Goal: Information Seeking & Learning: Stay updated

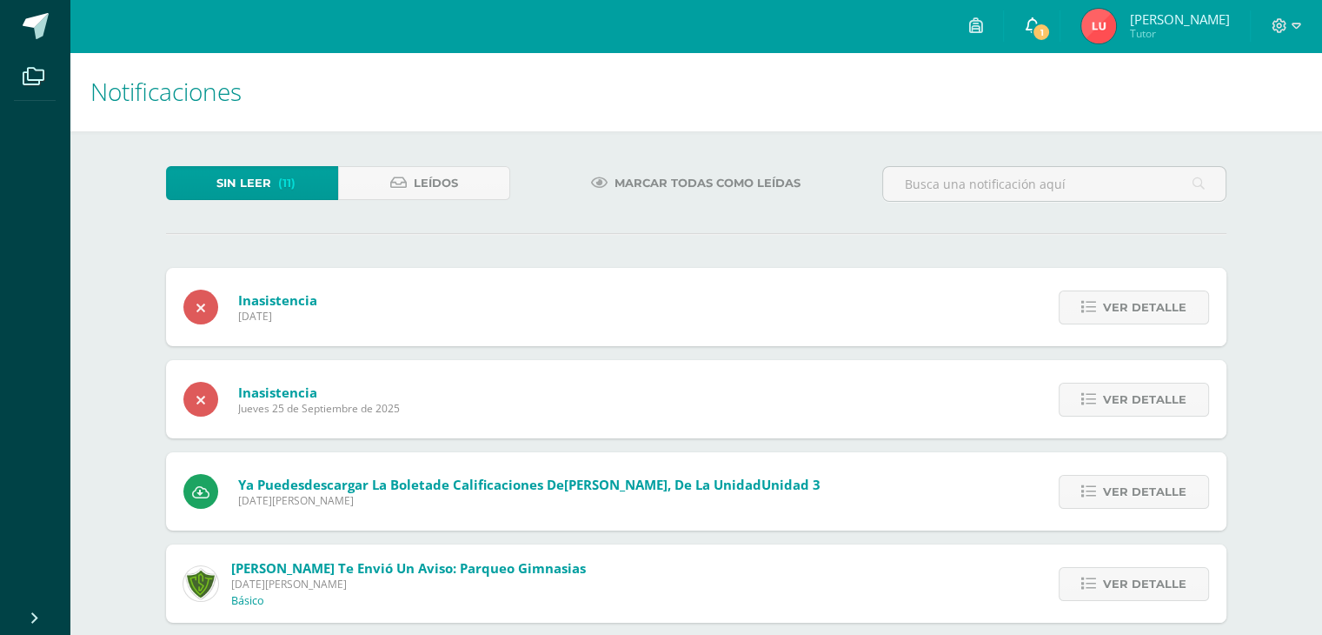
click at [1060, 25] on link "1" at bounding box center [1032, 26] width 56 height 52
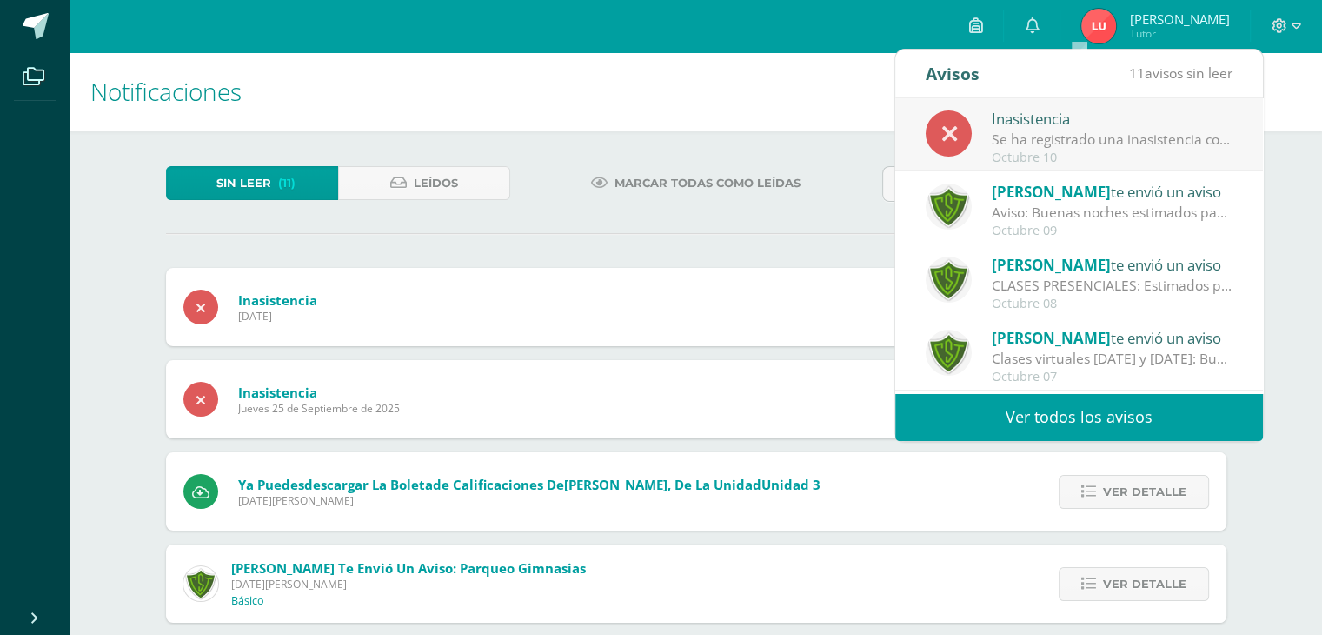
click at [1035, 213] on div "Aviso: Buenas noches estimados padres de familia, debido a las lluvias [PERSON_…" at bounding box center [1113, 213] width 242 height 20
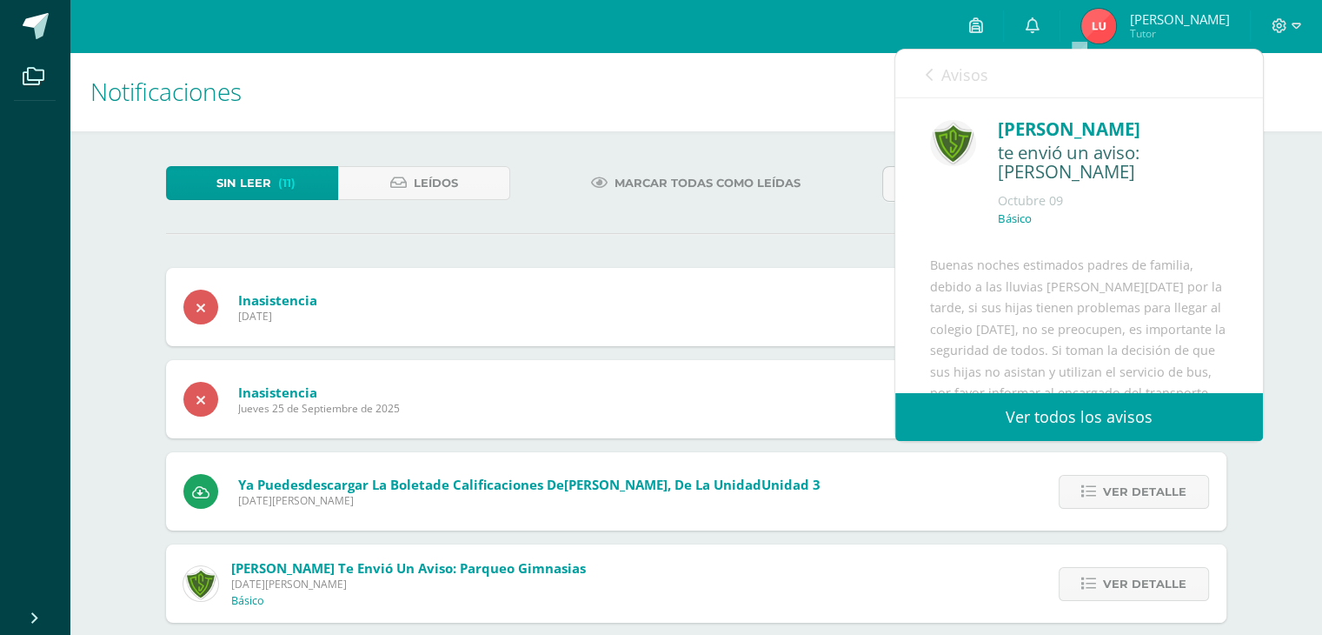
click at [933, 79] on link "Avisos" at bounding box center [957, 75] width 63 height 50
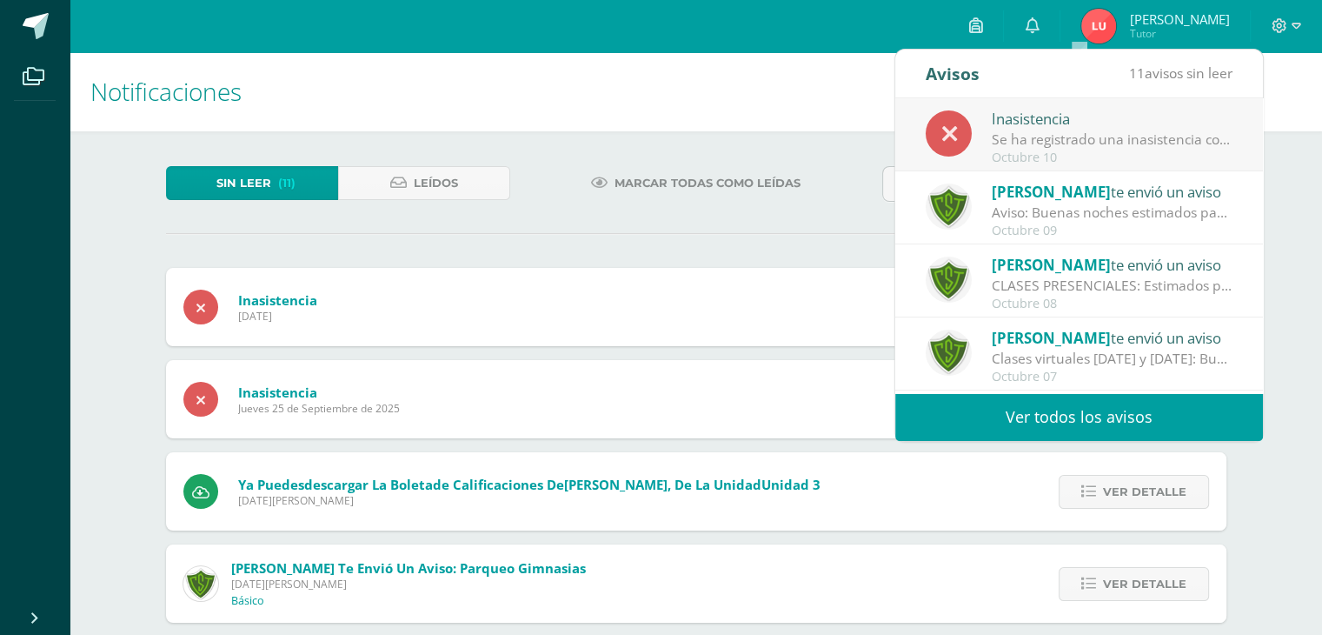
click at [981, 126] on div "Inasistencia Se ha registrado una inasistencia con excusa en Segundo Básico el …" at bounding box center [1079, 135] width 307 height 57
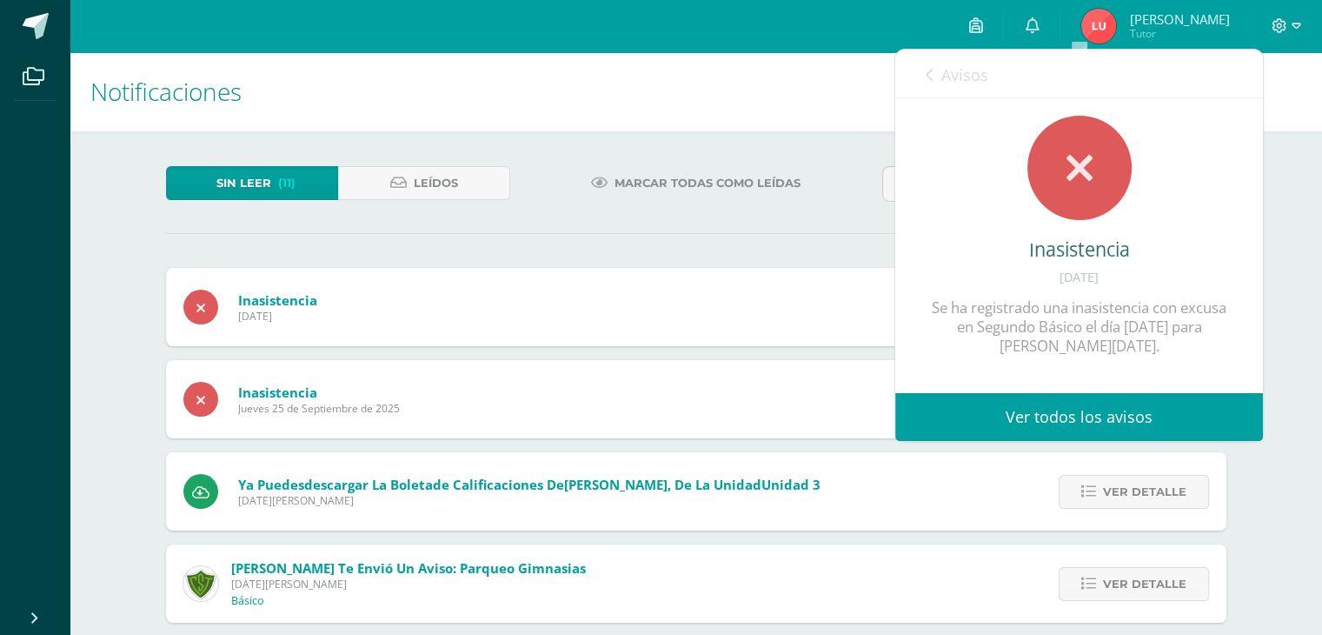
click at [1189, 309] on div "Se ha registrado una inasistencia con excusa en Segundo Básico el día [DATE] pa…" at bounding box center [1079, 326] width 298 height 57
click at [647, 212] on div "Marcar todas como leídas" at bounding box center [696, 191] width 358 height 50
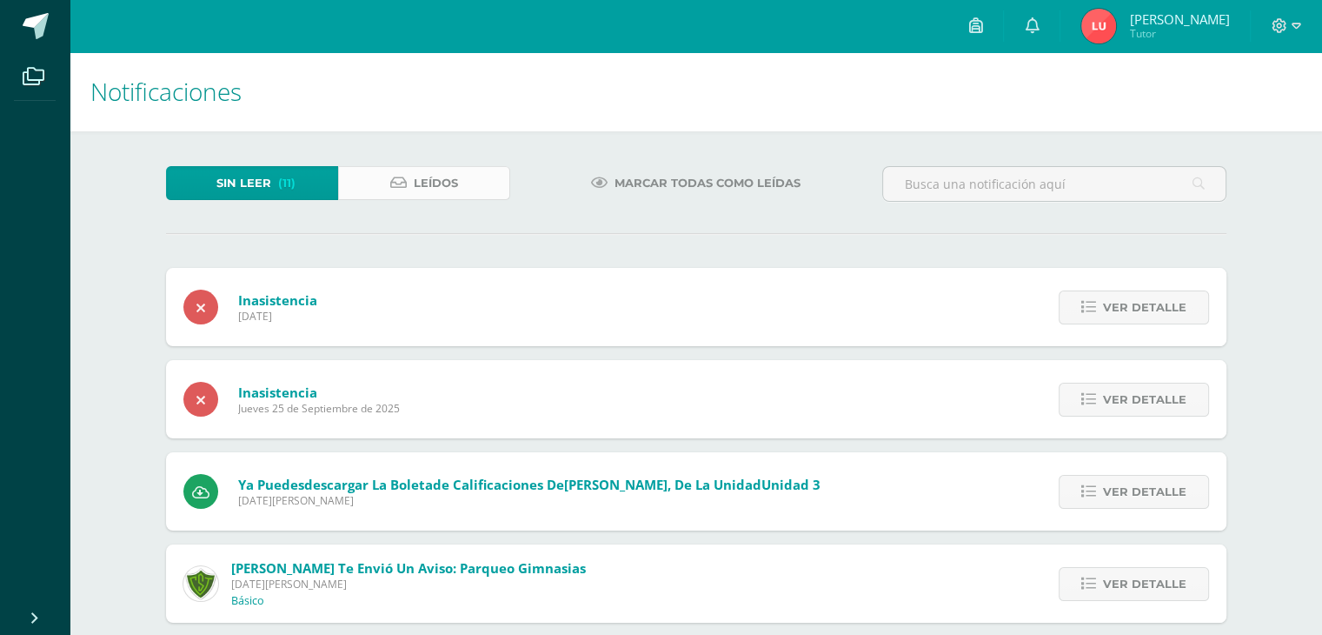
click at [472, 196] on link "Leídos" at bounding box center [424, 183] width 172 height 34
click at [269, 184] on span "Sin leer" at bounding box center [243, 183] width 55 height 32
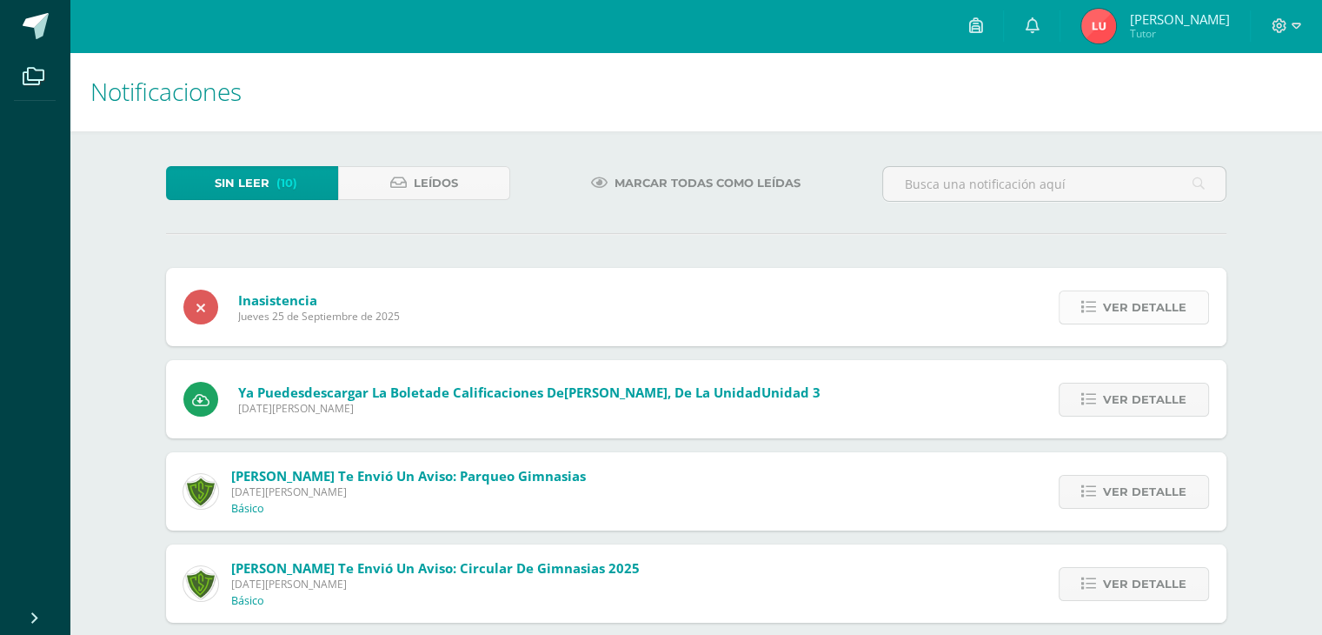
click at [1140, 307] on span "Ver detalle" at bounding box center [1144, 307] width 83 height 32
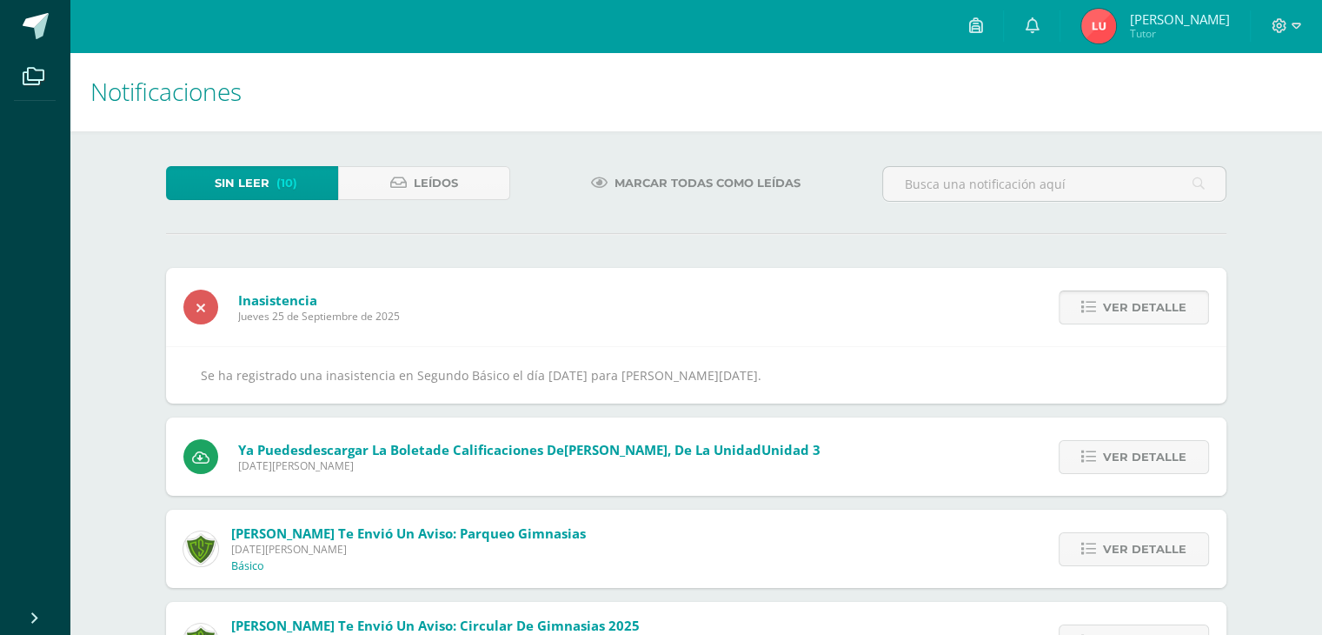
click at [1140, 307] on span "Ver detalle" at bounding box center [1144, 307] width 83 height 32
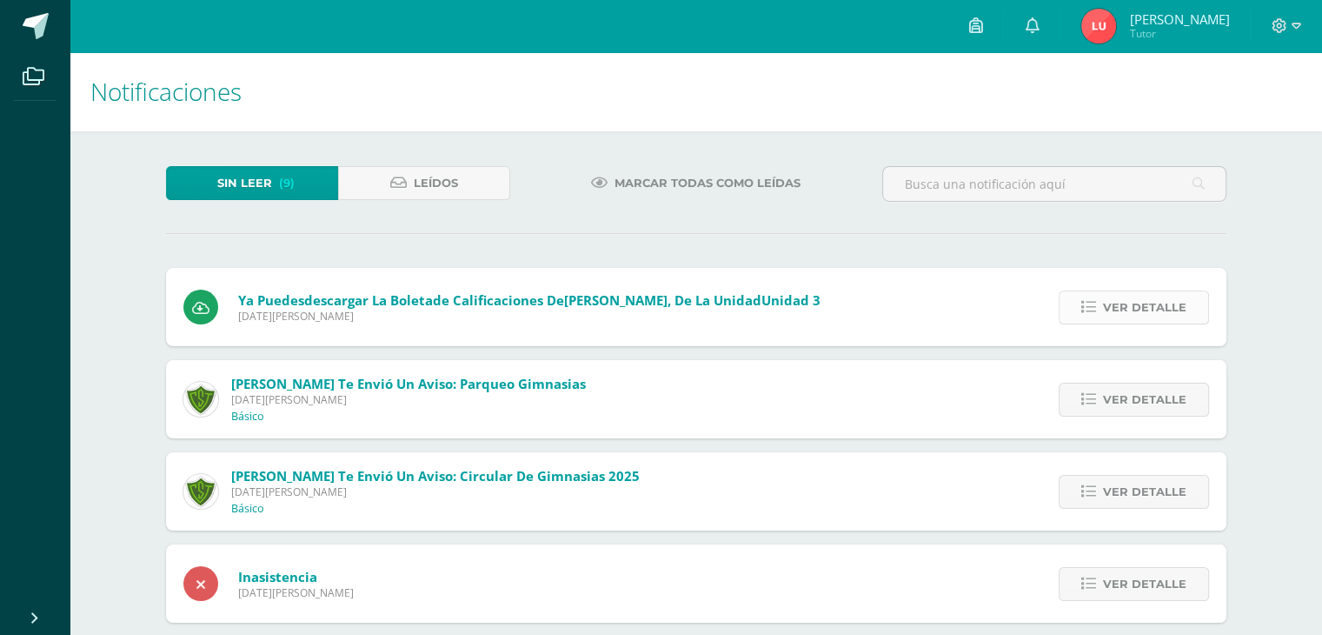
click at [1134, 308] on span "Ver detalle" at bounding box center [1144, 307] width 83 height 32
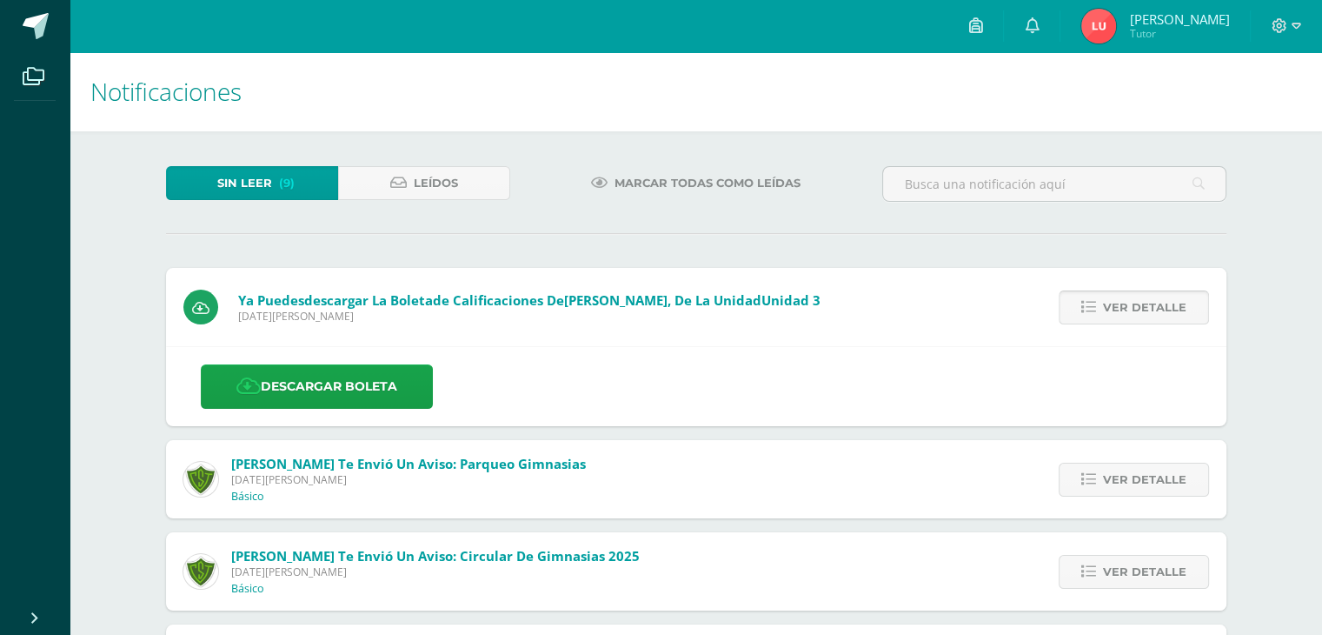
click at [1134, 308] on span "Ver detalle" at bounding box center [1144, 307] width 83 height 32
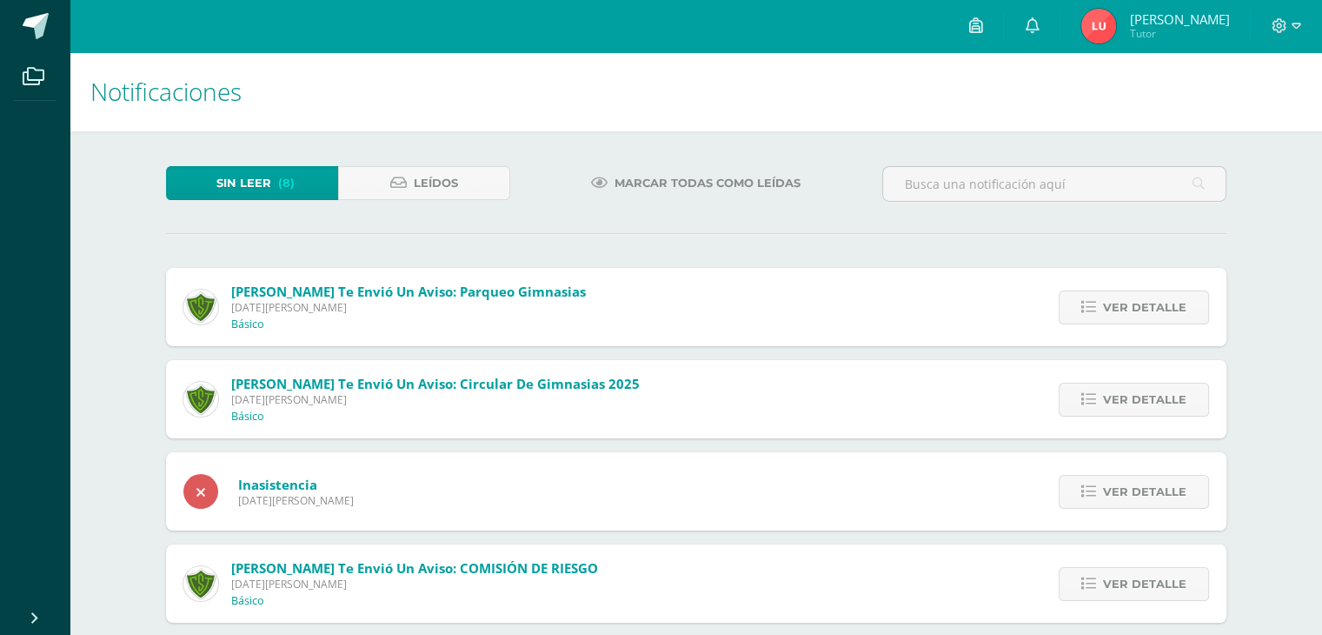
click at [1134, 308] on span "Ver detalle" at bounding box center [1144, 307] width 83 height 32
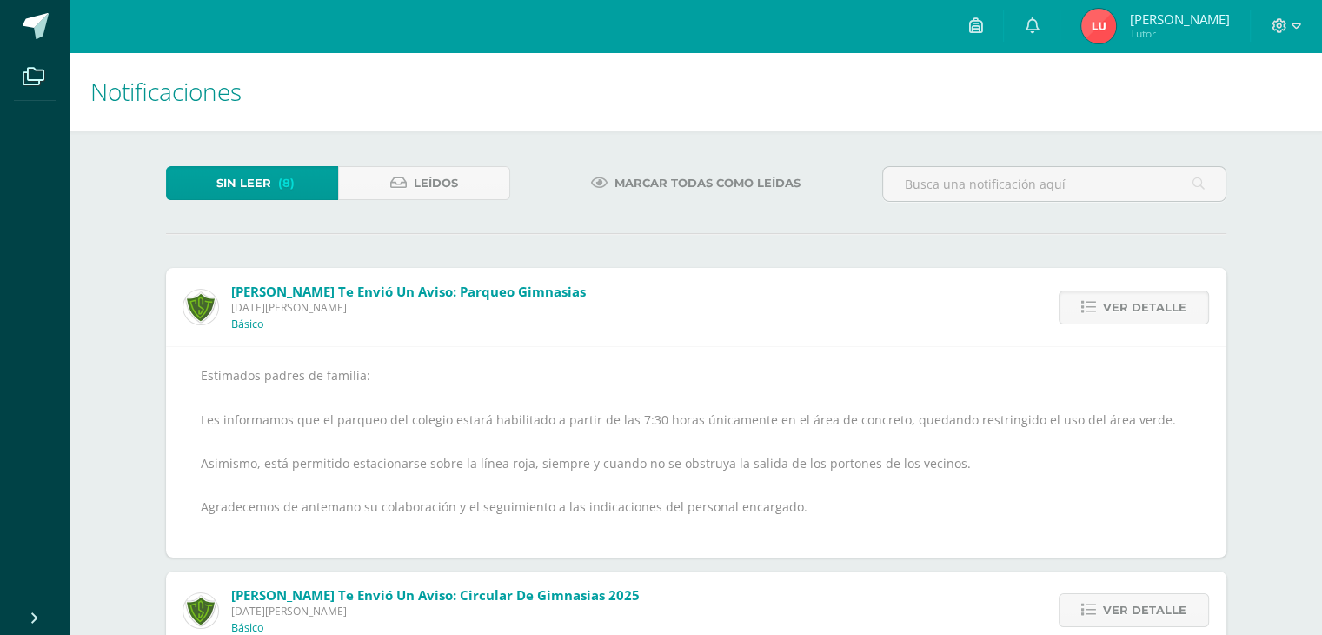
click at [1134, 308] on span "Ver detalle" at bounding box center [1144, 307] width 83 height 32
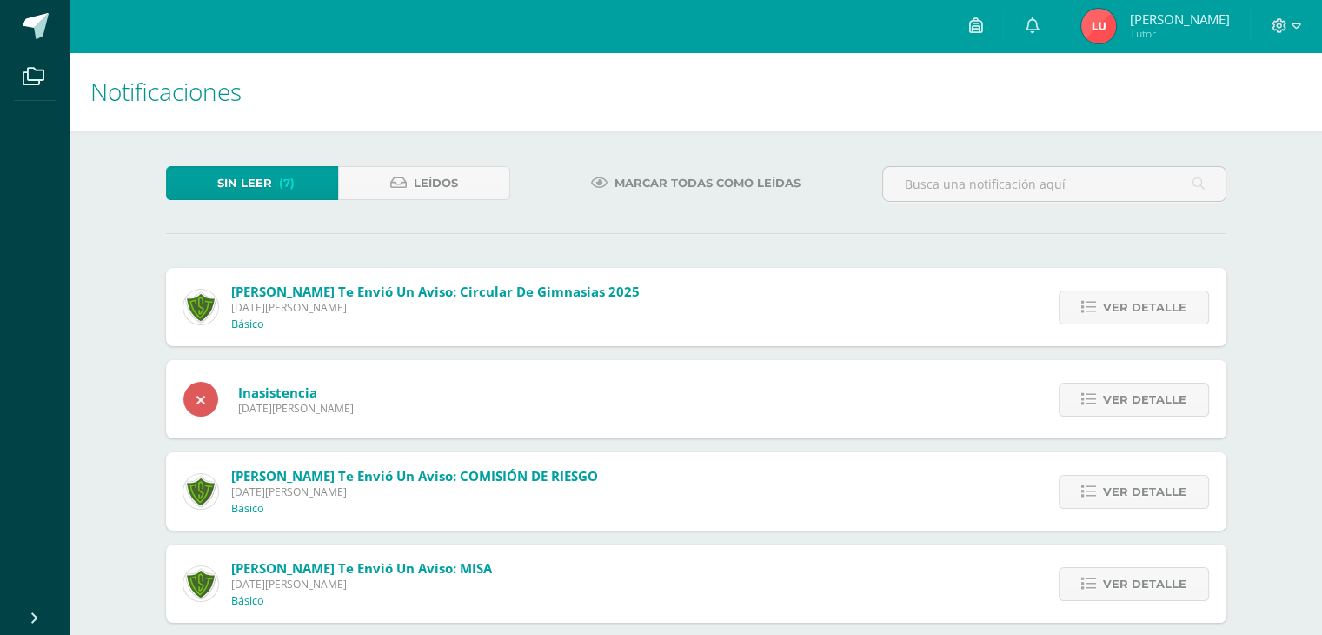
click at [1134, 308] on span "Ver detalle" at bounding box center [1144, 307] width 83 height 32
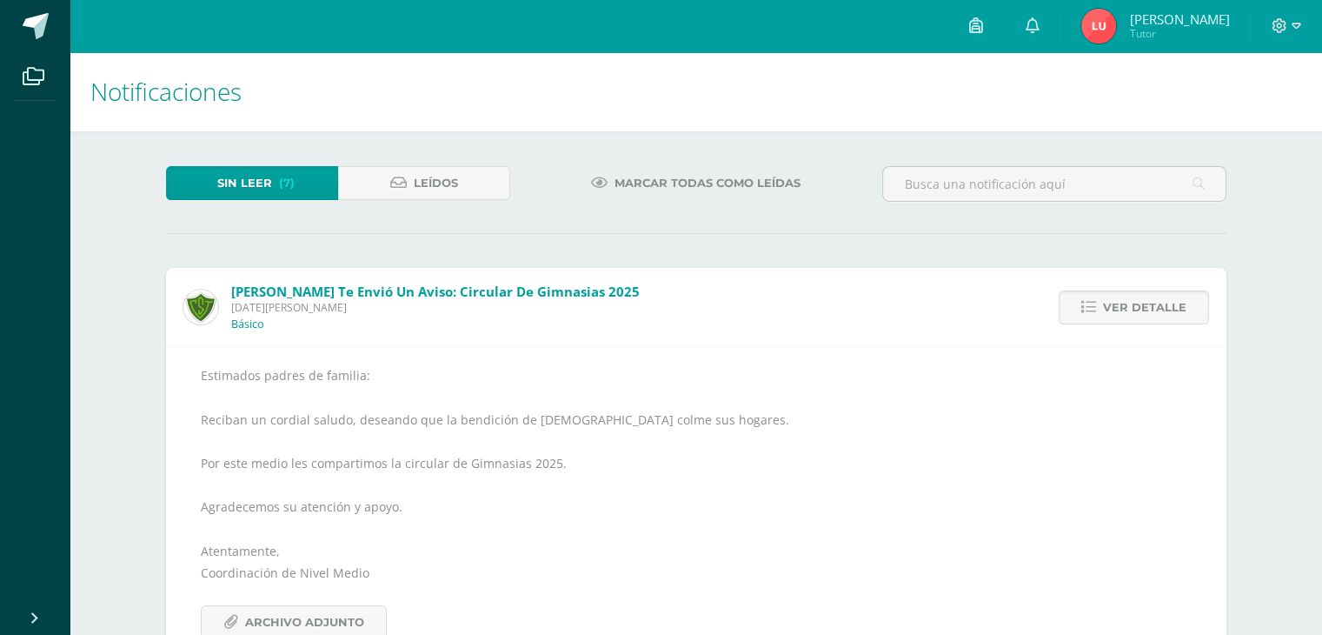
click at [1134, 308] on span "Ver detalle" at bounding box center [1144, 307] width 83 height 32
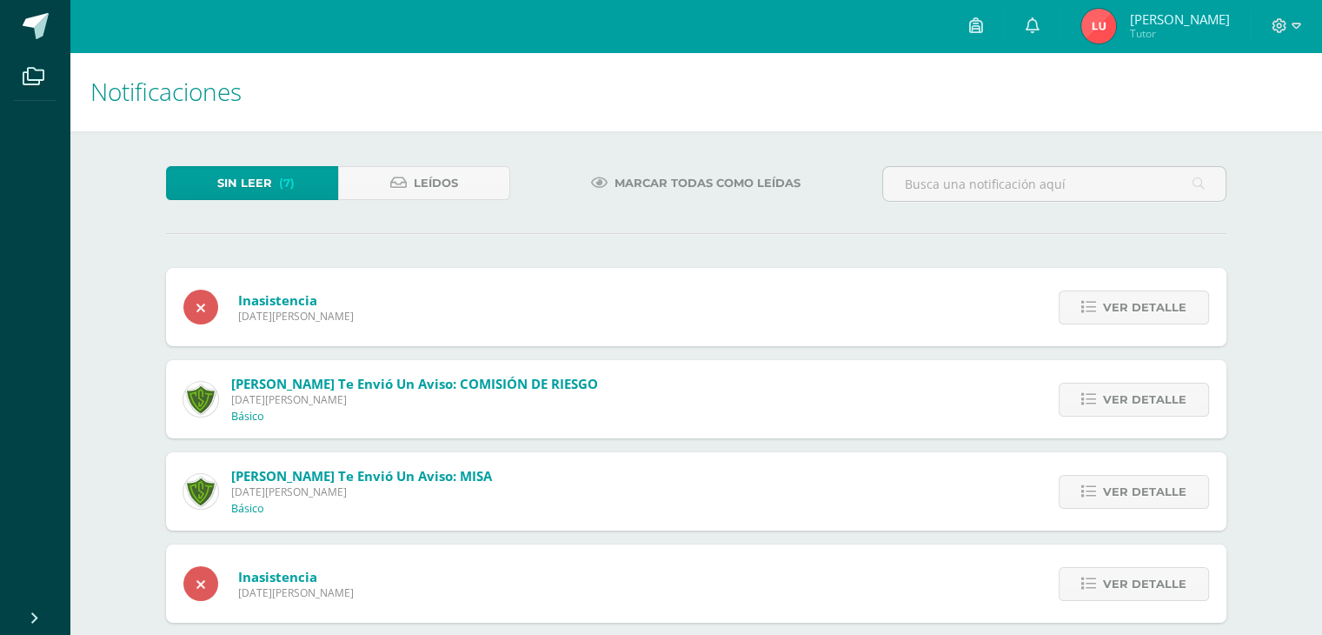
click at [1134, 308] on span "Ver detalle" at bounding box center [1144, 307] width 83 height 32
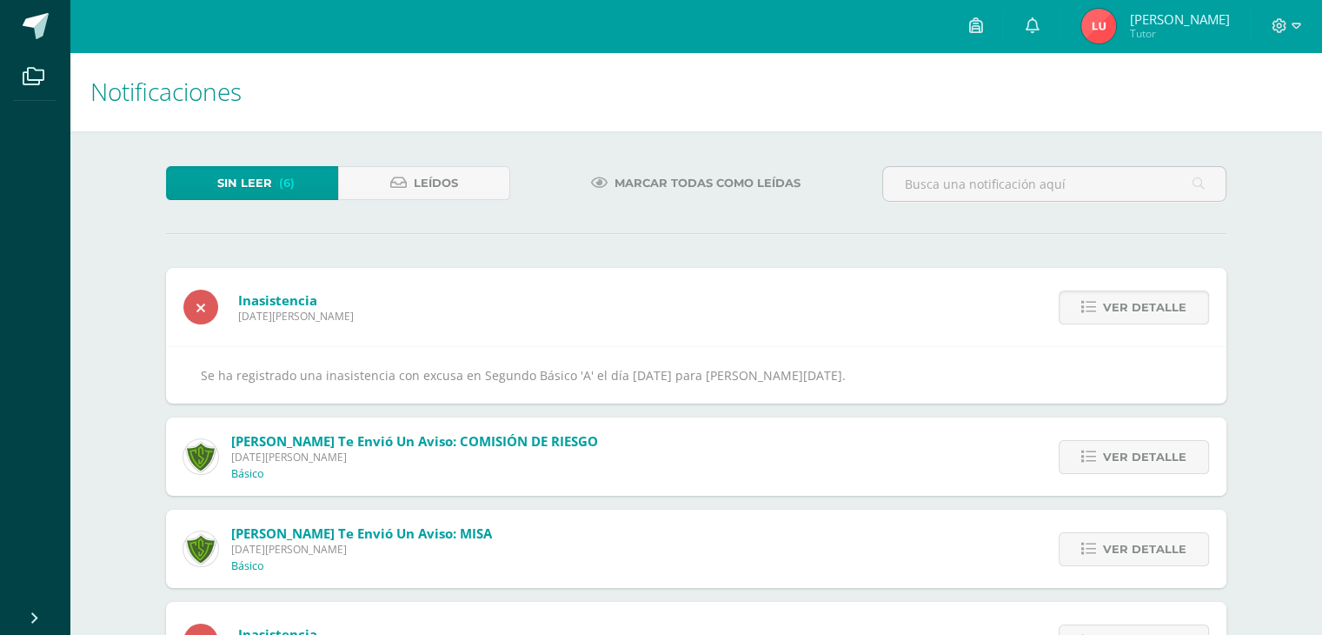
click at [1134, 308] on span "Ver detalle" at bounding box center [1144, 307] width 83 height 32
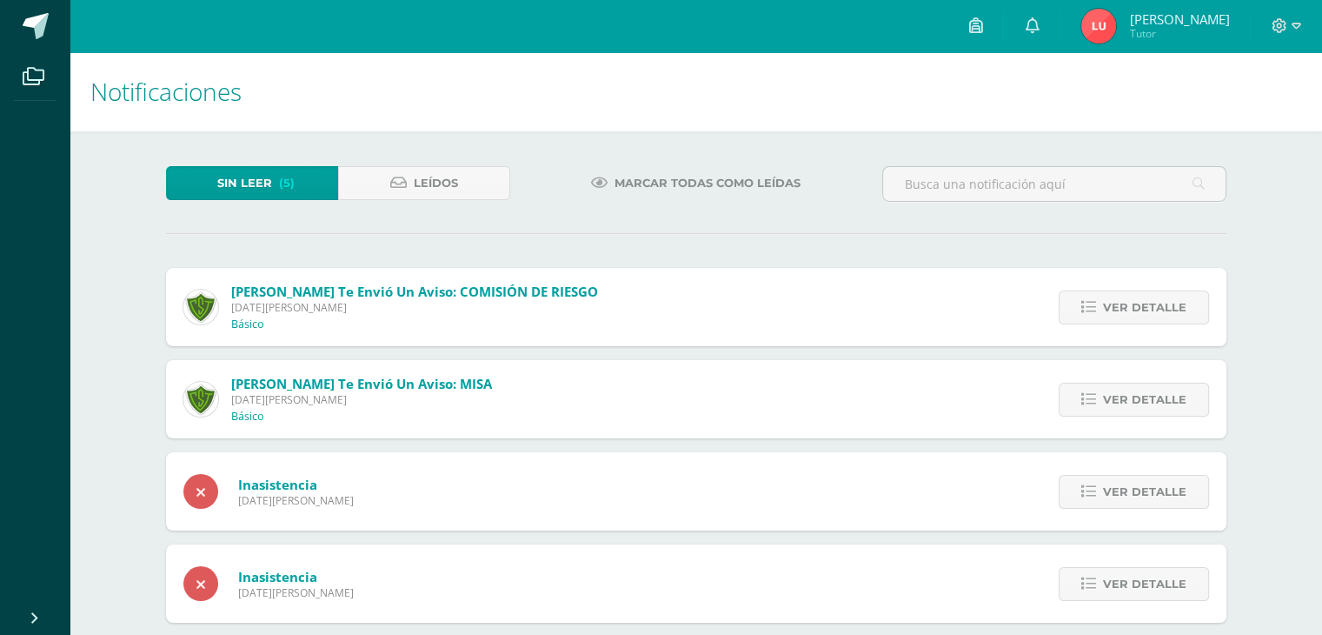
click at [1134, 308] on span "Ver detalle" at bounding box center [1144, 307] width 83 height 32
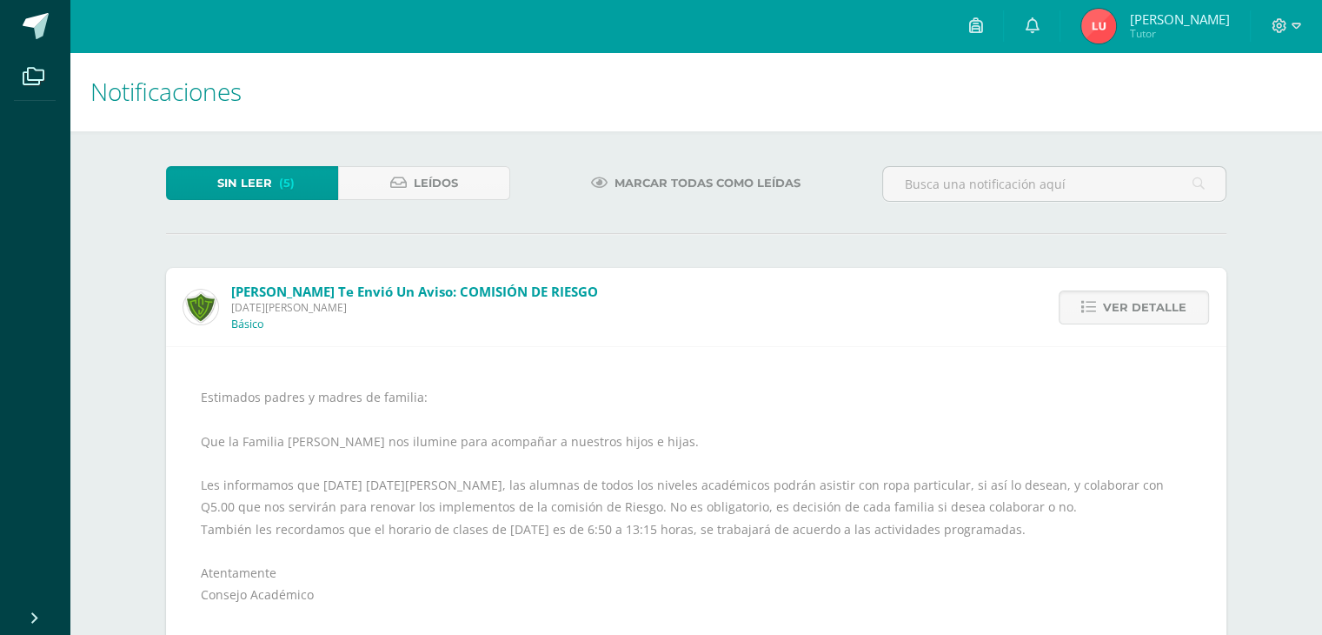
click at [1134, 308] on span "Ver detalle" at bounding box center [1144, 307] width 83 height 32
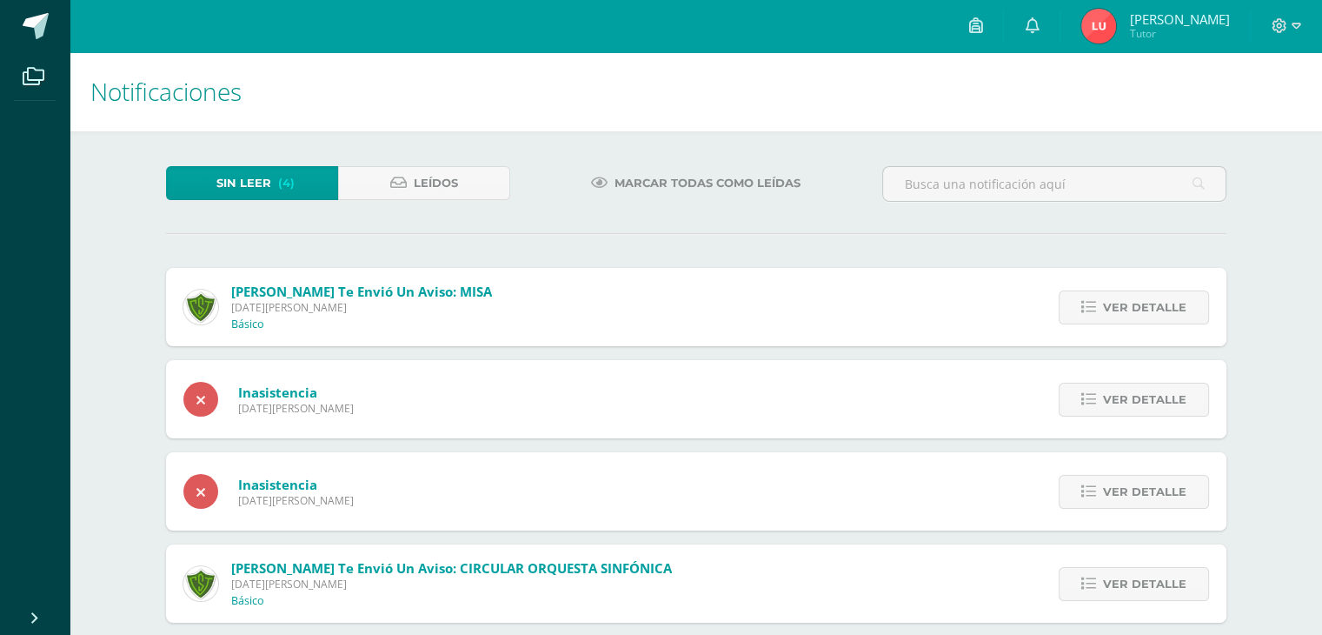
click at [1134, 308] on span "Ver detalle" at bounding box center [1144, 307] width 83 height 32
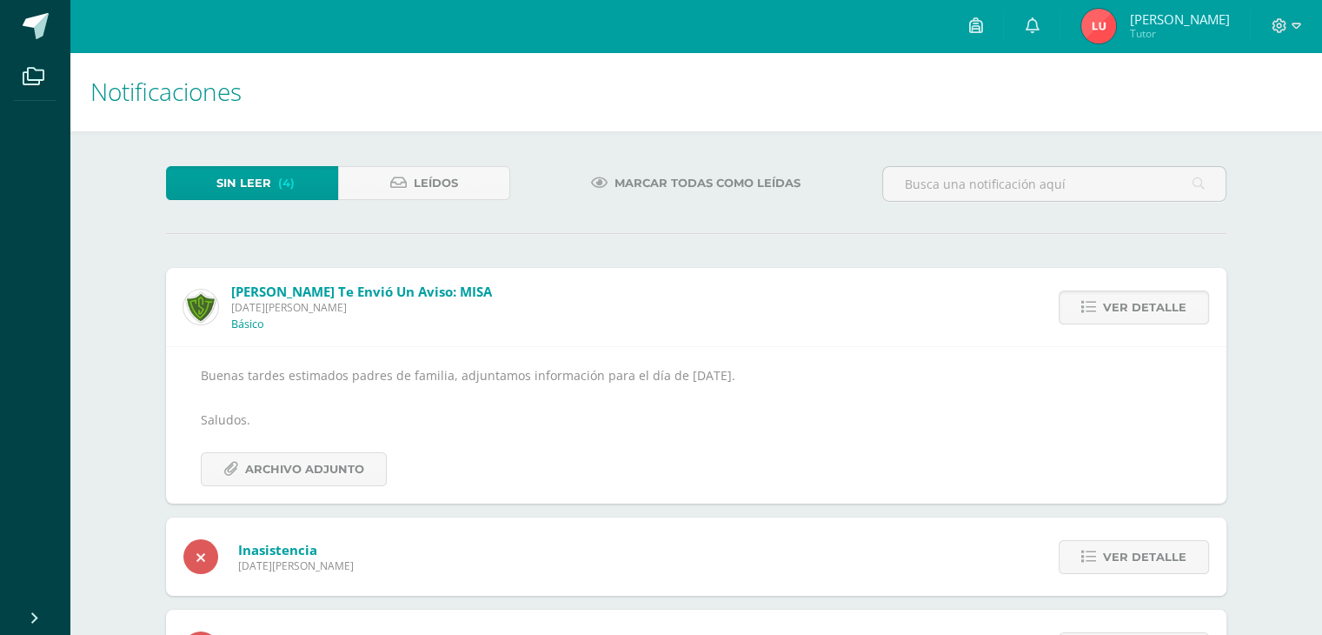
click at [1134, 308] on span "Ver detalle" at bounding box center [1144, 307] width 83 height 32
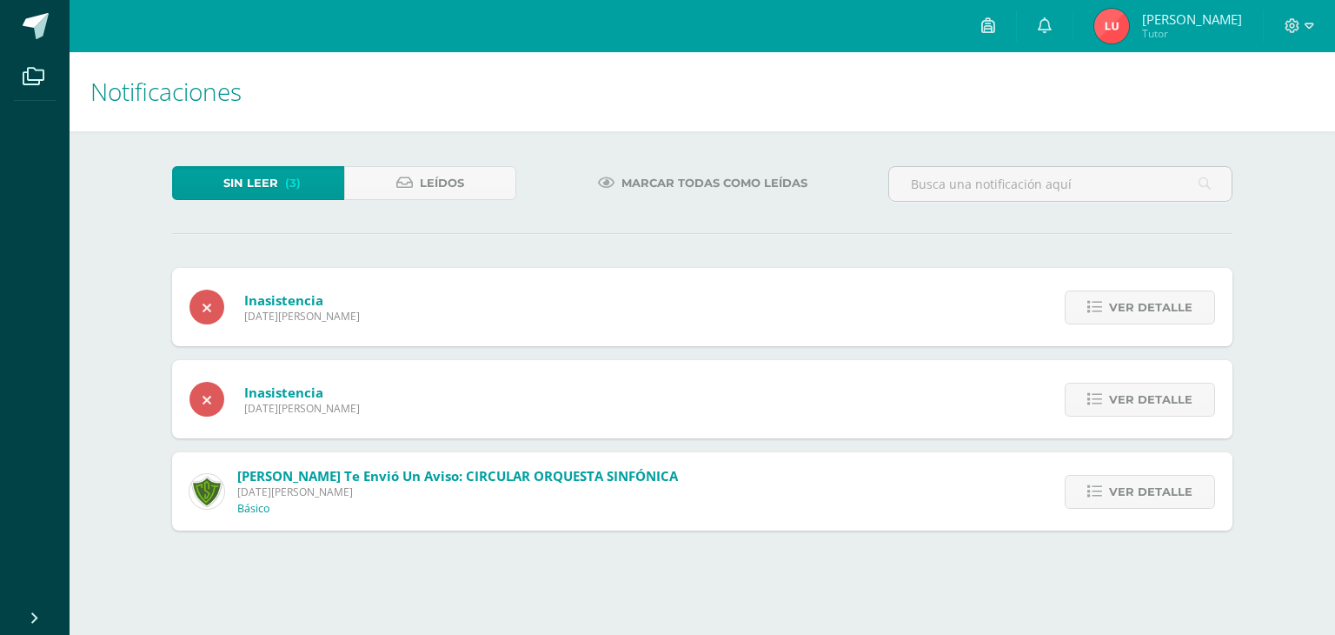
click at [1134, 308] on span "Ver detalle" at bounding box center [1150, 307] width 83 height 32
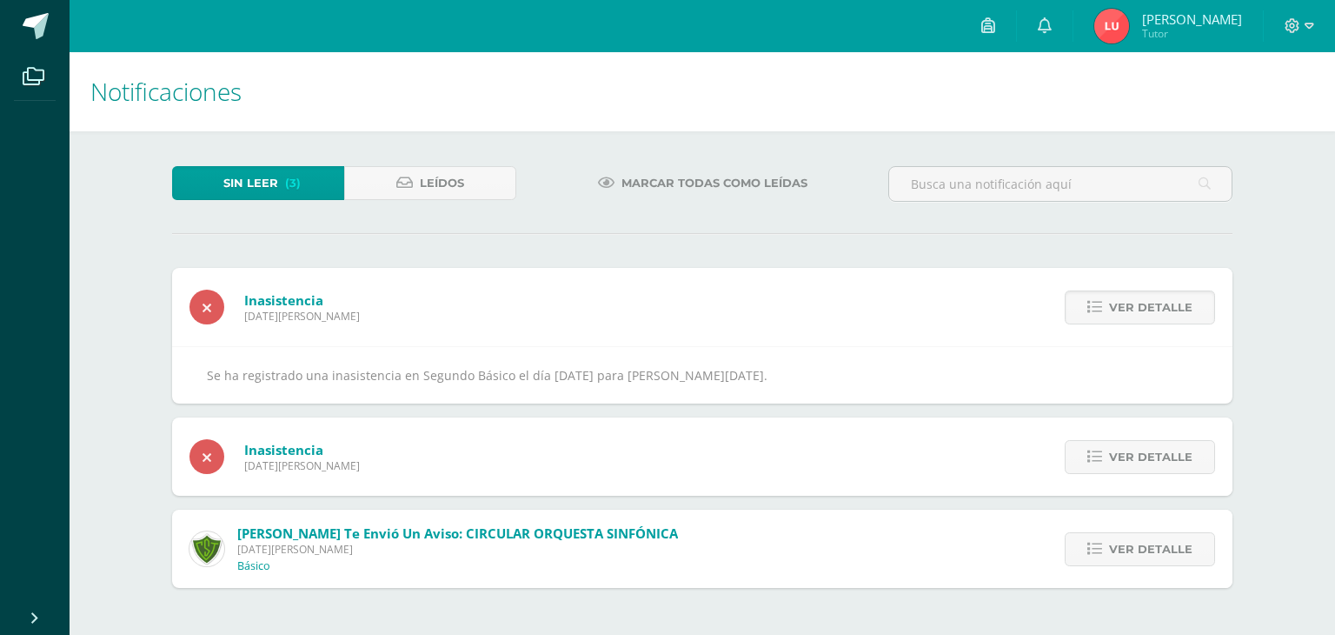
click at [1134, 308] on span "Ver detalle" at bounding box center [1150, 307] width 83 height 32
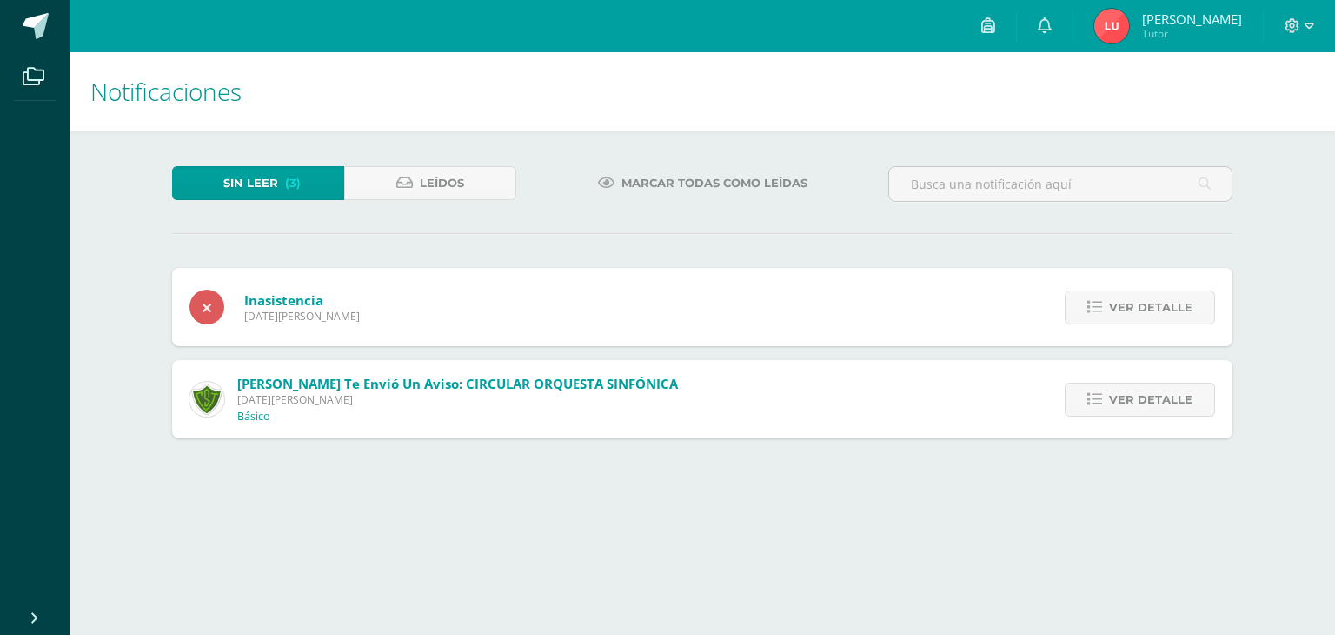
click at [1134, 308] on span "Ver detalle" at bounding box center [1150, 307] width 83 height 32
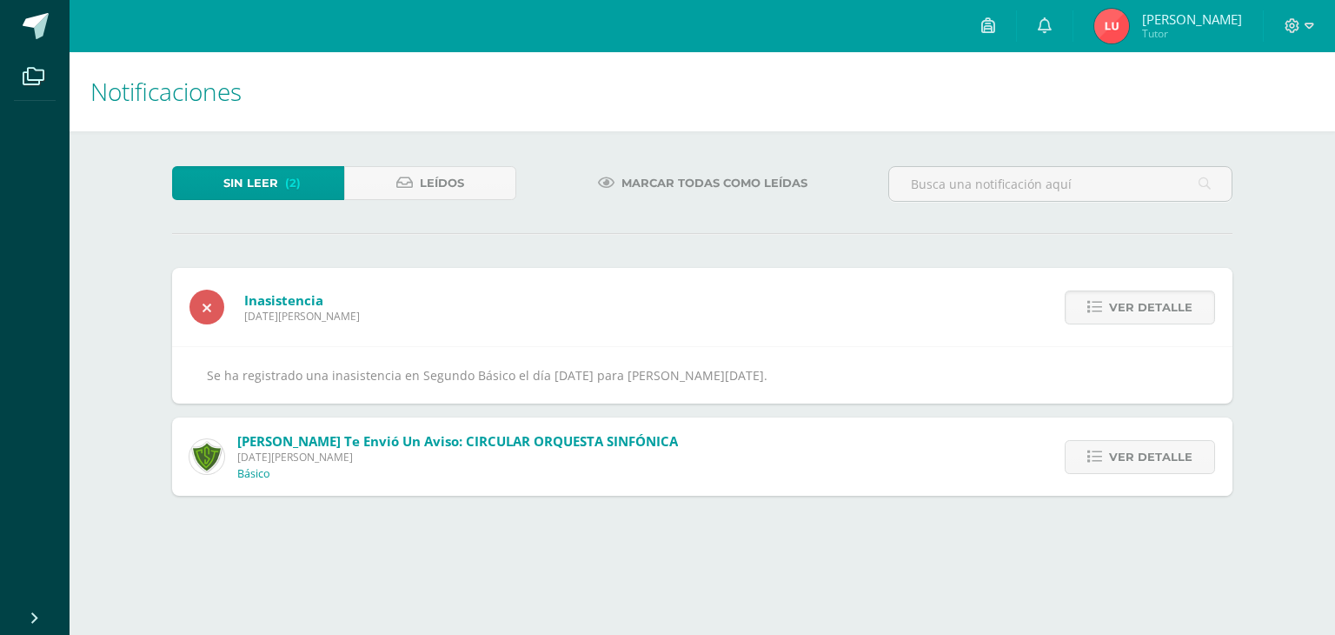
click at [1134, 308] on span "Ver detalle" at bounding box center [1150, 307] width 83 height 32
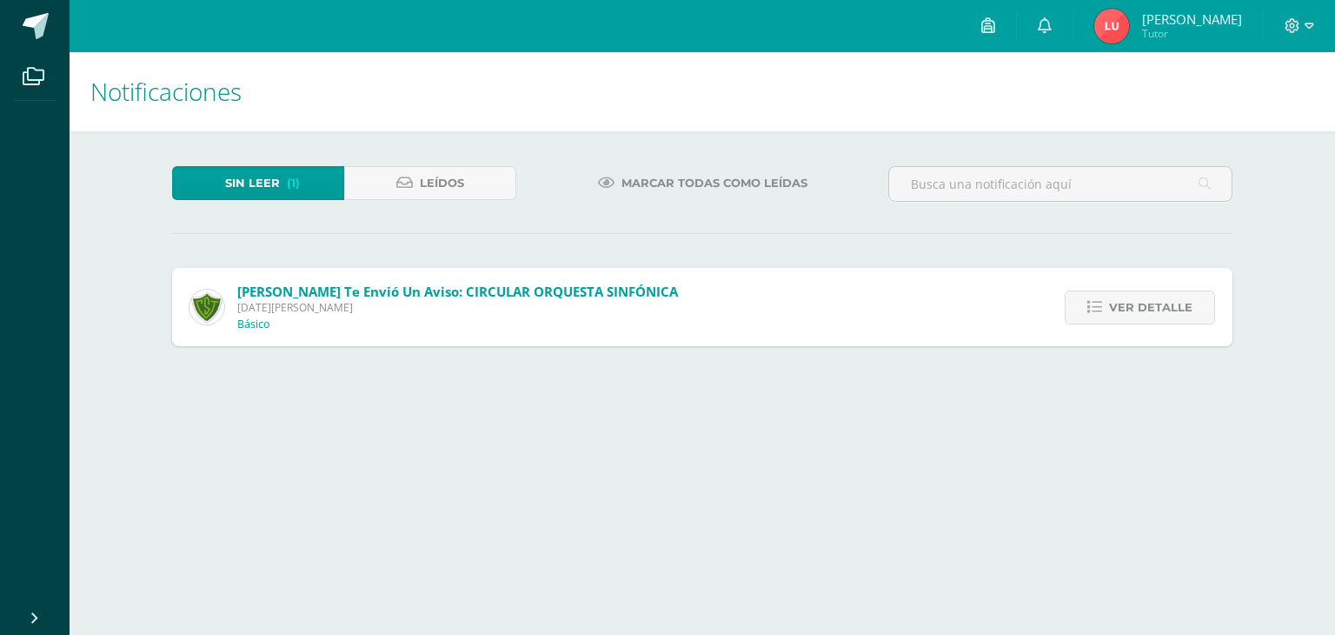
click at [1134, 308] on span "Ver detalle" at bounding box center [1150, 307] width 83 height 32
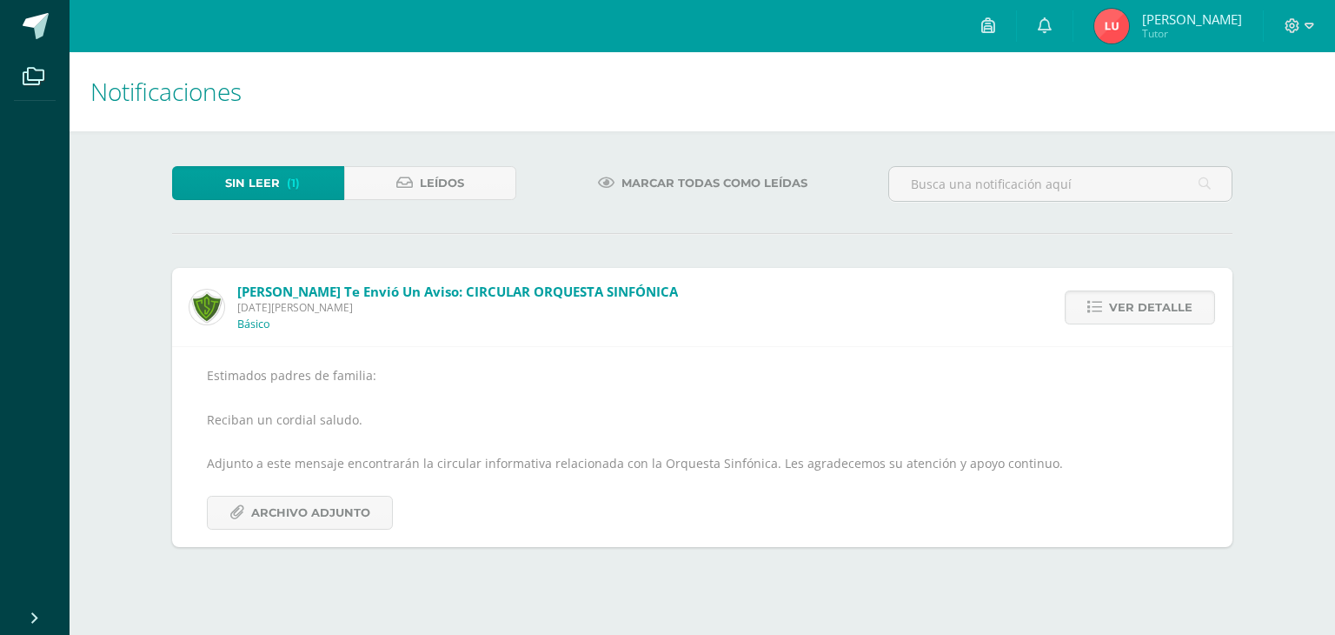
click at [1134, 308] on span "Ver detalle" at bounding box center [1150, 307] width 83 height 32
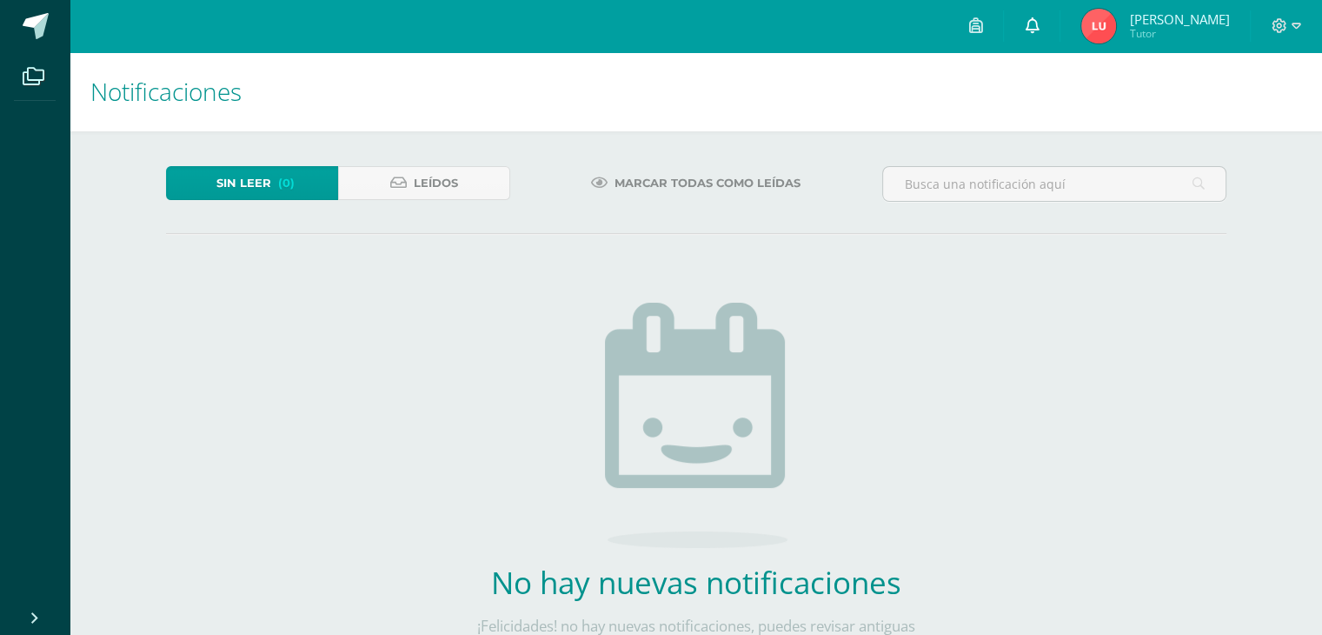
click at [1060, 4] on link at bounding box center [1032, 26] width 56 height 52
click at [982, 30] on icon at bounding box center [975, 25] width 14 height 16
